Goal: Find specific page/section: Find specific page/section

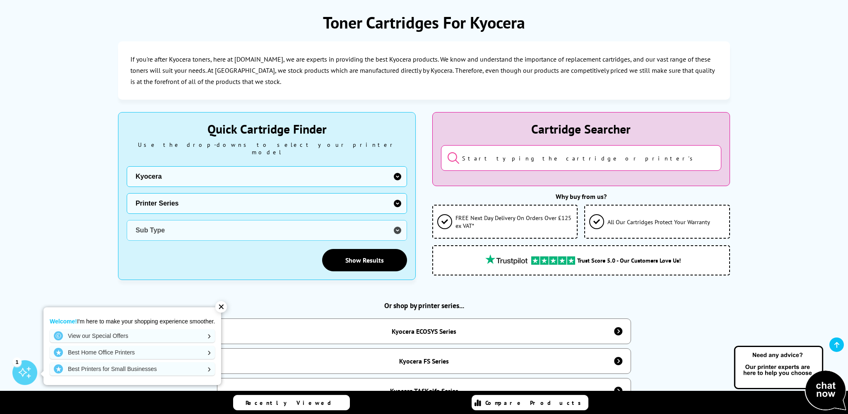
scroll to position [131, 0]
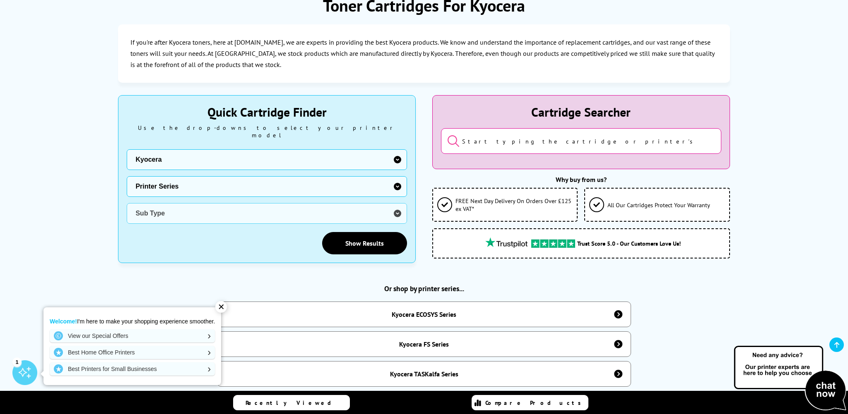
click at [127, 176] on select "Printer Series ECOSYS Series FS Series TASKalfa Series" at bounding box center [267, 186] width 280 height 21
select select "33310"
click option "ECOSYS Series" at bounding box center [0, 0] width 0 height 0
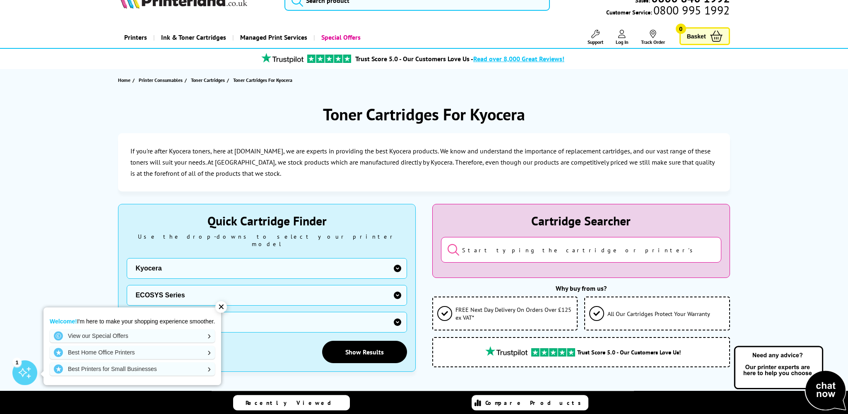
scroll to position [43, 0]
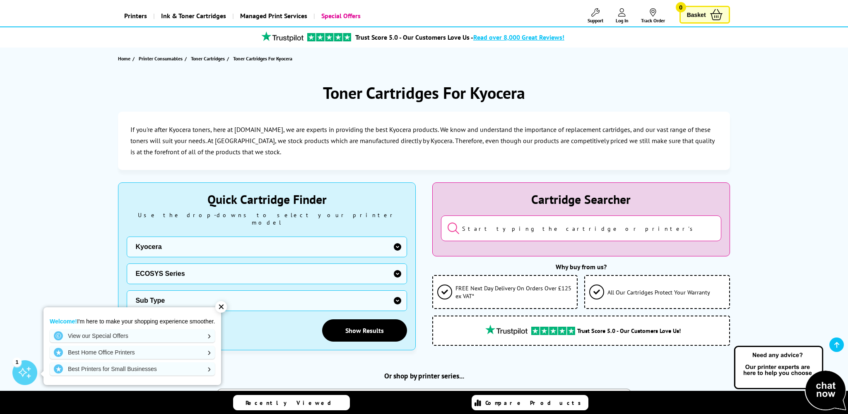
click at [127, 291] on select "Sub Type Kyocera ECOSYS FS-C8520MFP Kyocera ECOSYS FS-C8525MFP Kyocera ECOSYS M…" at bounding box center [267, 301] width 280 height 21
select select "32800"
click option "Kyocera ECOSYS P5026" at bounding box center [0, 0] width 0 height 0
click at [381, 324] on link "Show Results" at bounding box center [364, 330] width 85 height 22
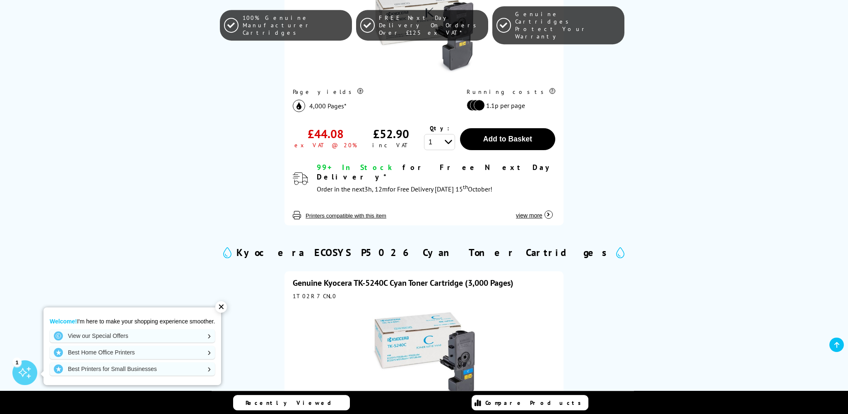
scroll to position [677, 0]
